Goal: Check status: Check status

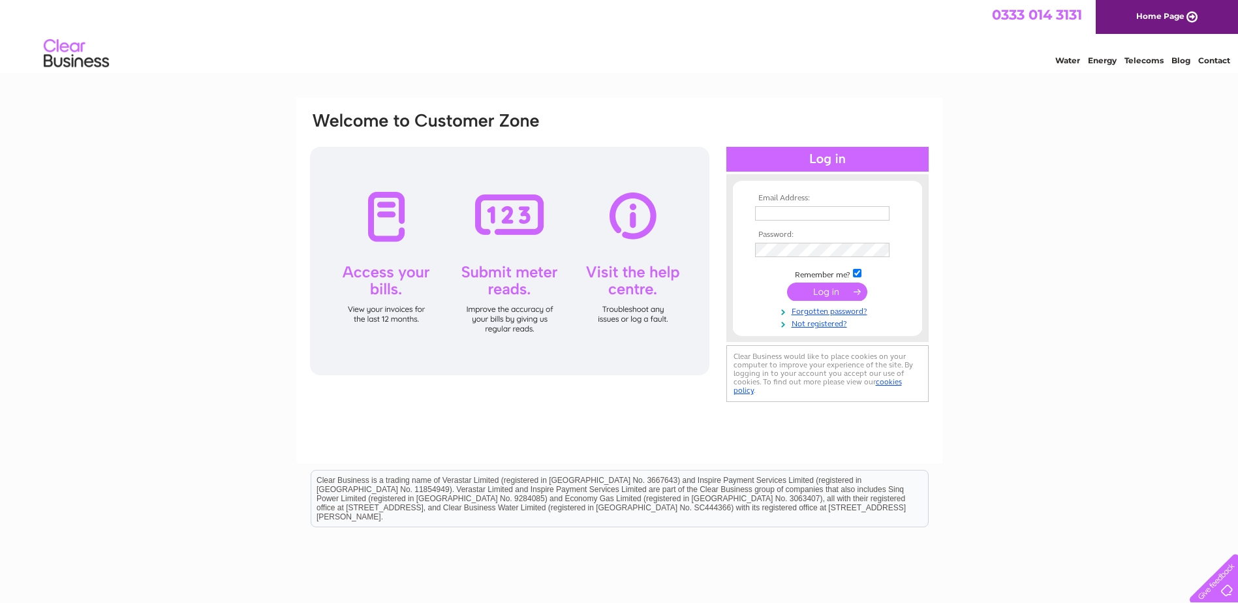
click at [805, 213] on input "text" at bounding box center [822, 213] width 134 height 14
type input "info@craignathrofarms.com"
click at [787, 284] on input "submit" at bounding box center [827, 293] width 80 height 18
click at [821, 298] on input "submit" at bounding box center [827, 293] width 80 height 18
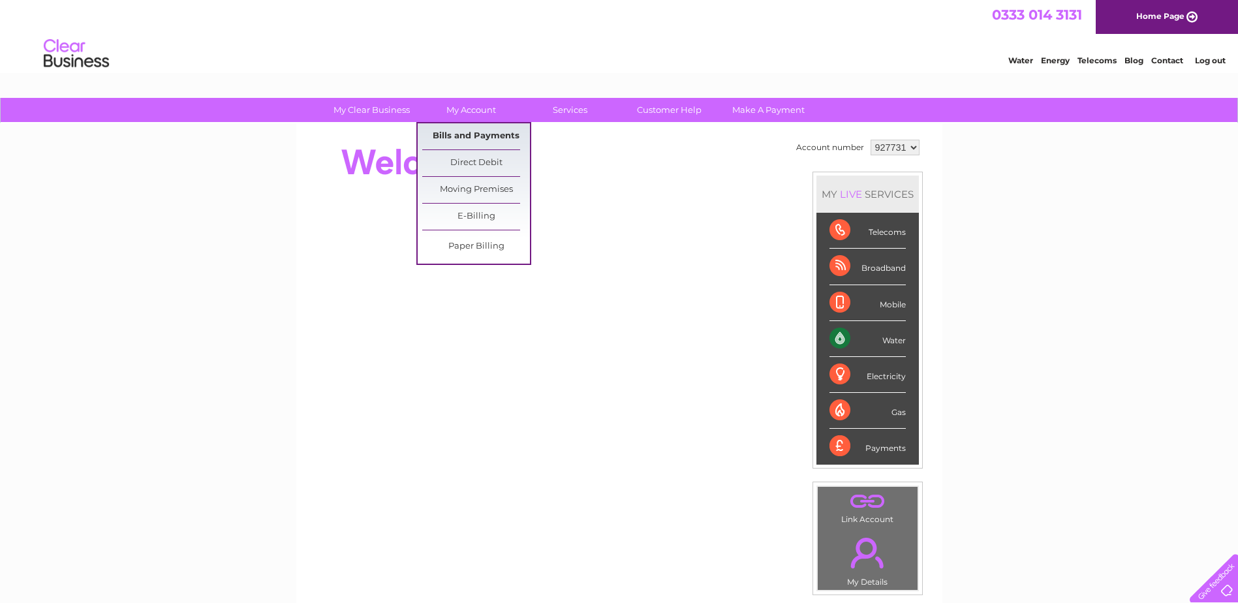
click at [488, 131] on link "Bills and Payments" at bounding box center [476, 136] width 108 height 26
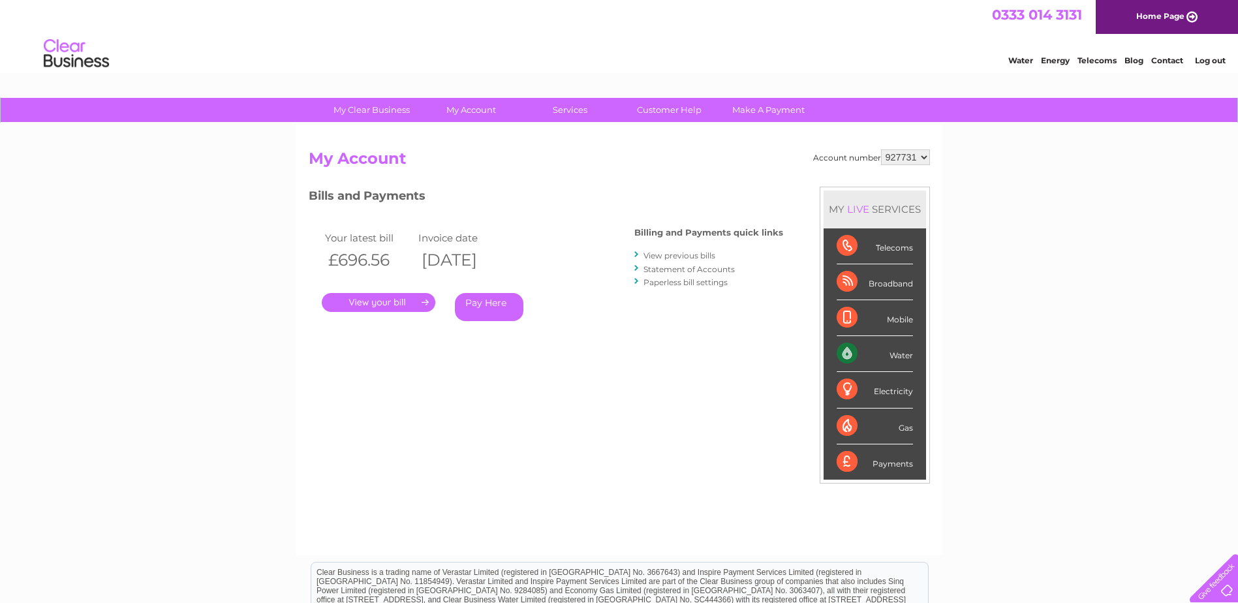
click at [364, 307] on link "." at bounding box center [379, 302] width 114 height 19
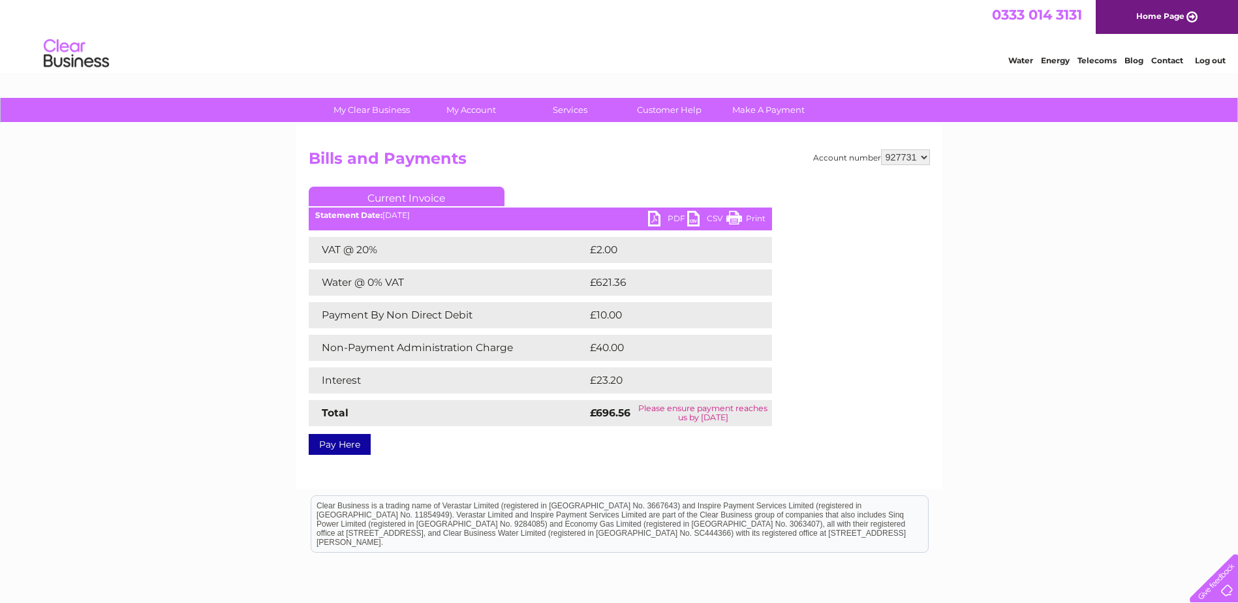
click at [678, 217] on link "PDF" at bounding box center [667, 220] width 39 height 19
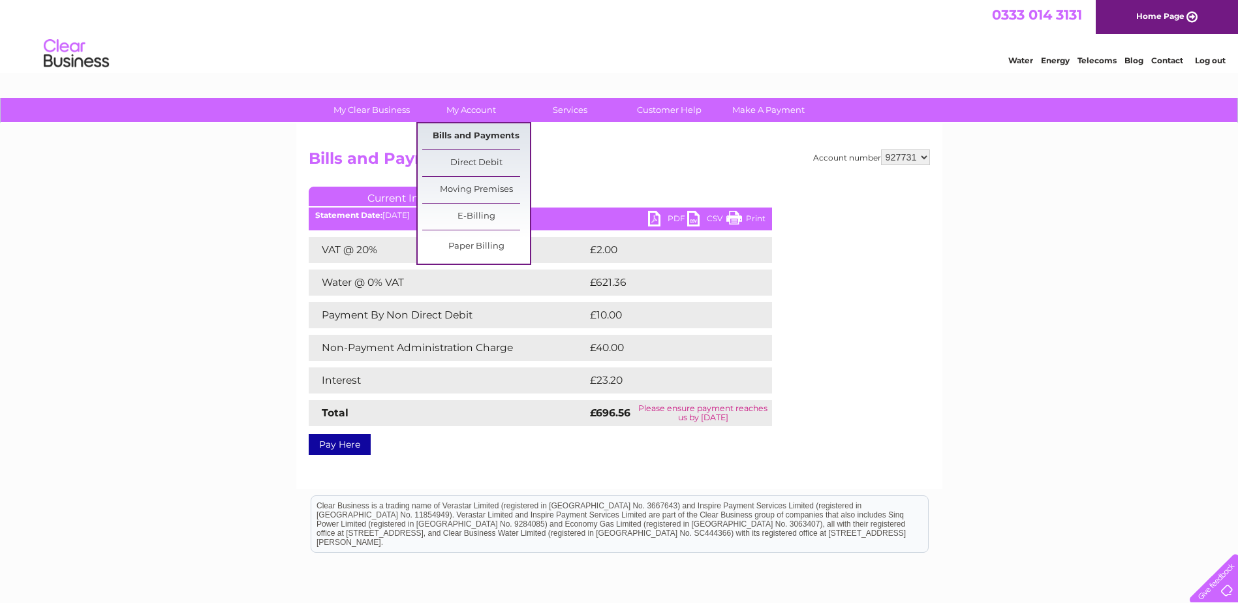
click at [486, 133] on link "Bills and Payments" at bounding box center [476, 136] width 108 height 26
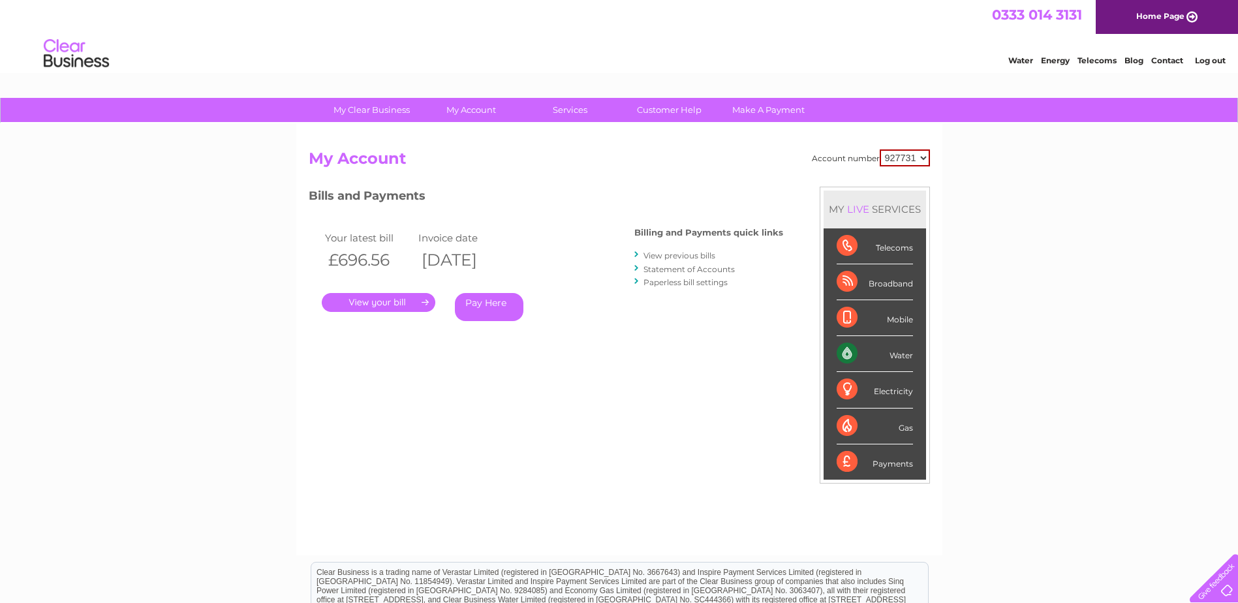
click at [674, 270] on link "Statement of Accounts" at bounding box center [689, 269] width 91 height 10
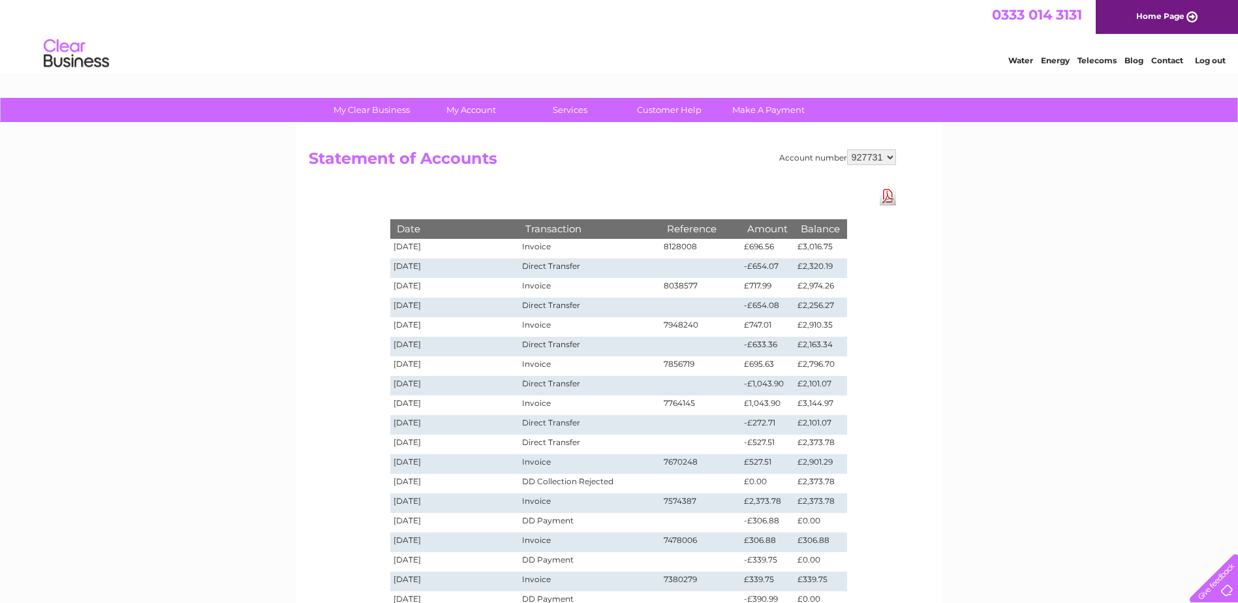
click at [1204, 57] on link "Log out" at bounding box center [1210, 60] width 31 height 10
